Goal: Book appointment/travel/reservation

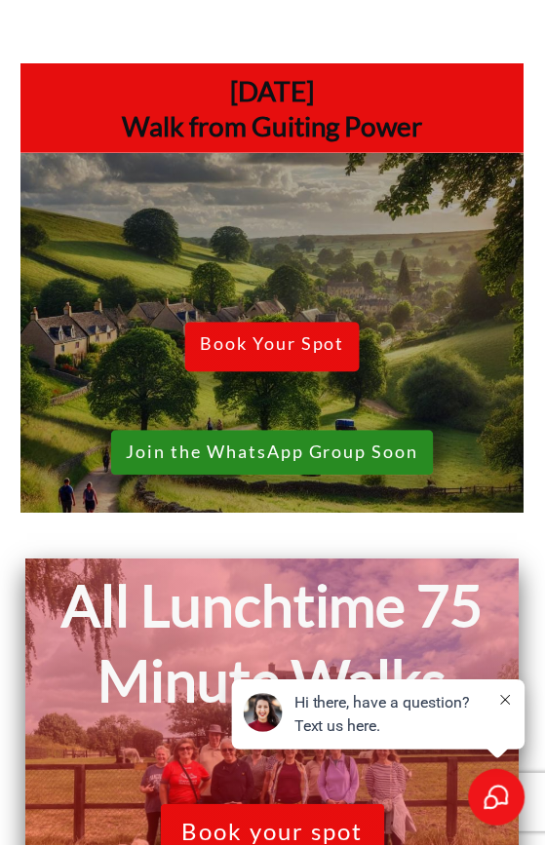
scroll to position [689, 0]
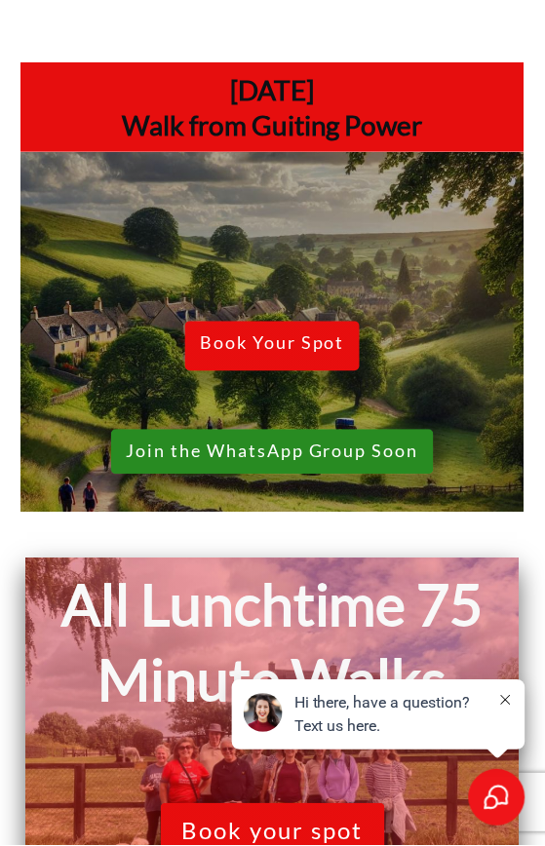
click at [241, 361] on span "Book Your Spot" at bounding box center [272, 346] width 145 height 27
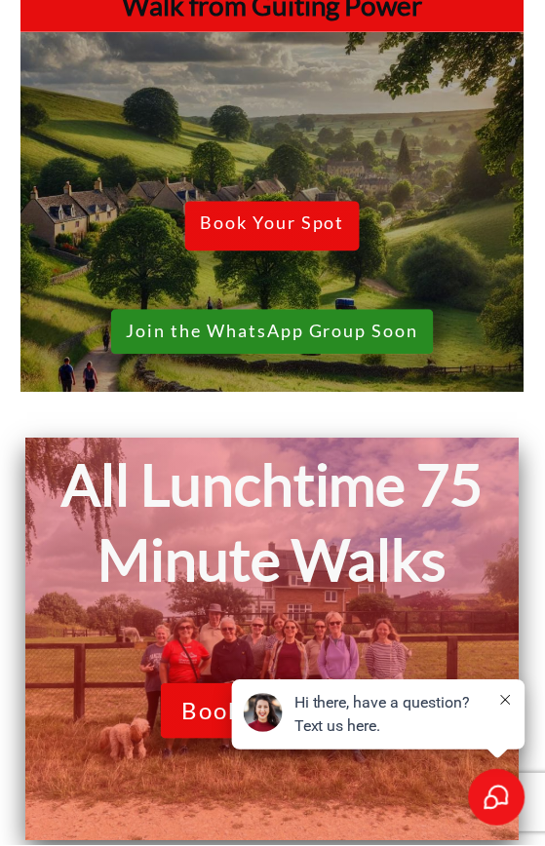
scroll to position [810, 0]
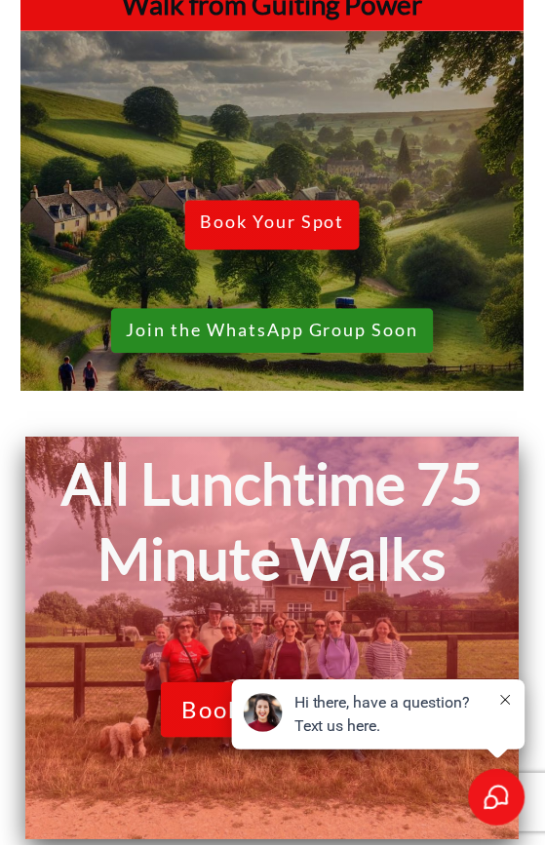
click at [232, 342] on span "Join the WhatsApp Group Soon" at bounding box center [272, 331] width 293 height 21
click at [245, 354] on link "Join the WhatsApp Group Soon" at bounding box center [272, 331] width 323 height 45
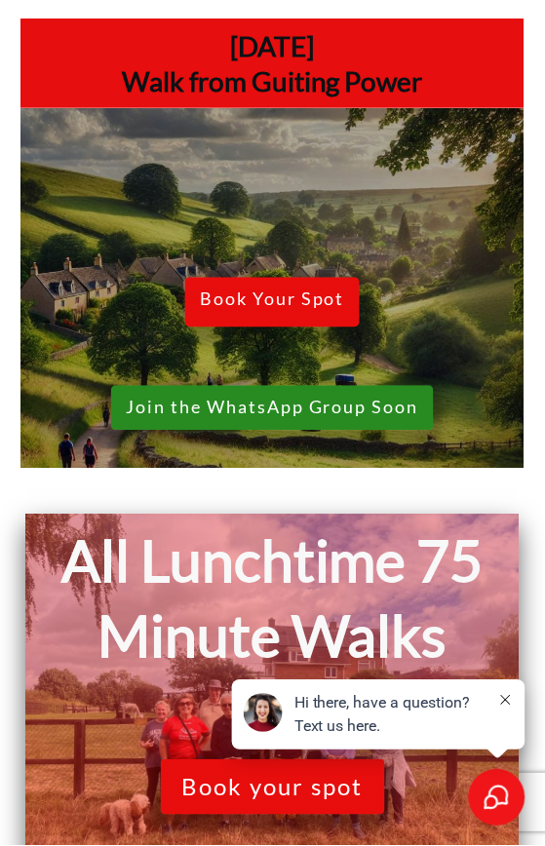
scroll to position [734, 0]
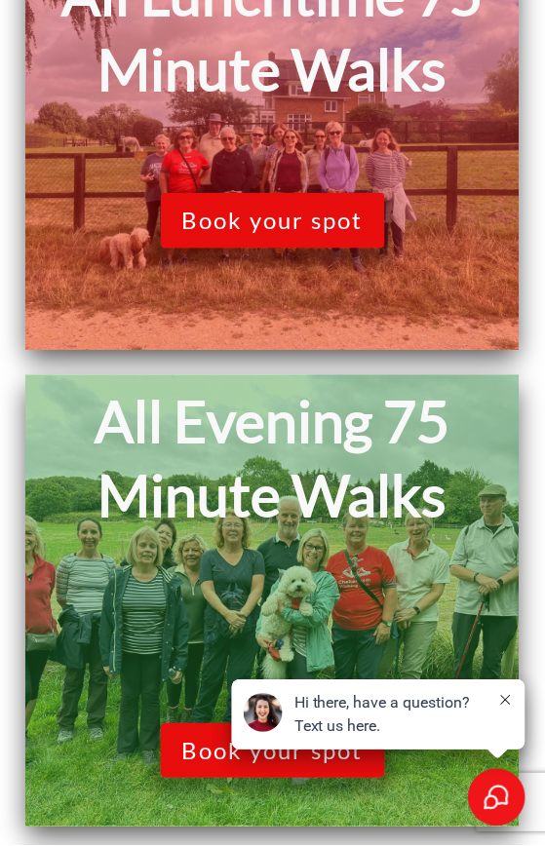
scroll to position [1434, 0]
